Goal: Check status

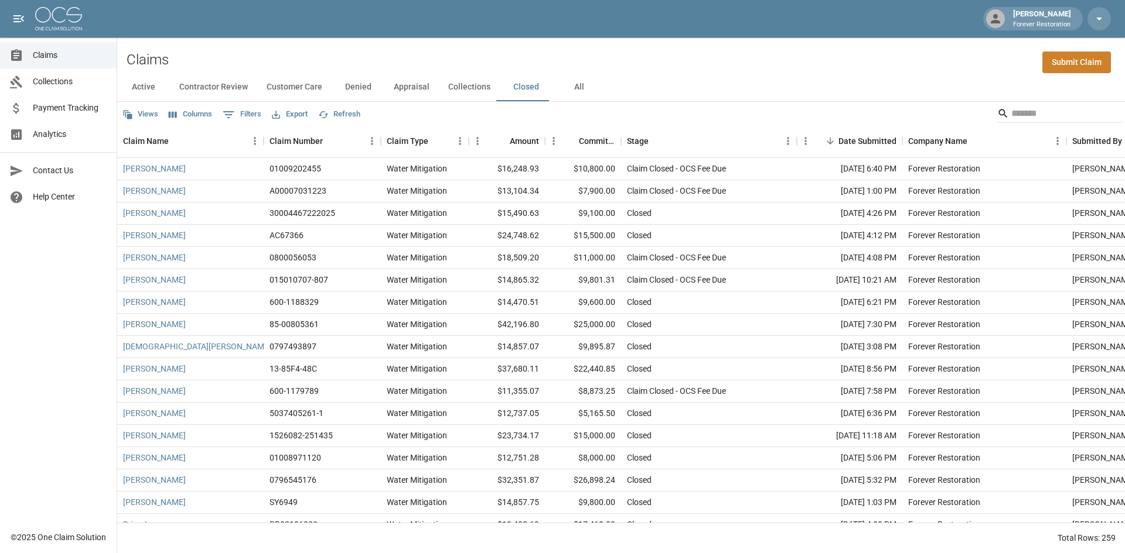
click at [149, 84] on button "Active" at bounding box center [143, 87] width 53 height 28
